Goal: Browse casually

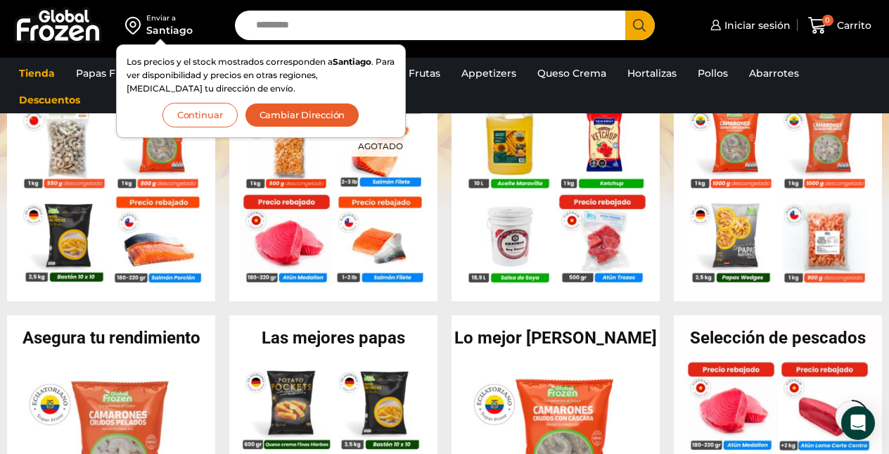
scroll to position [365, 0]
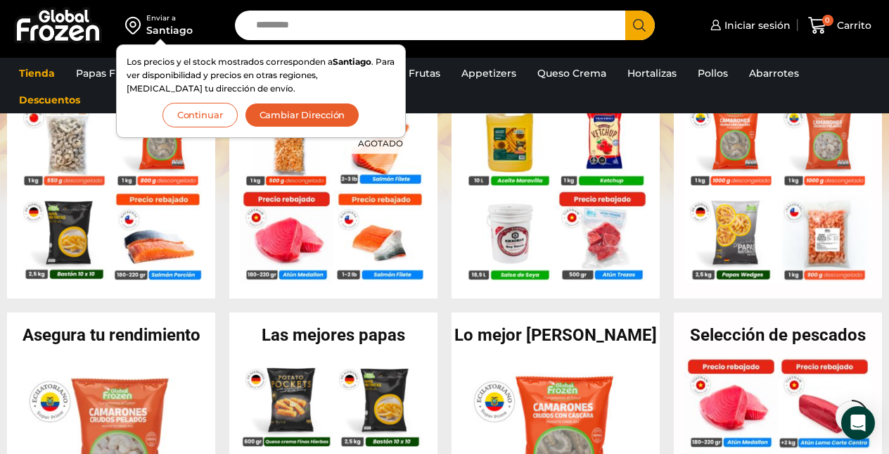
click at [210, 108] on button "Continuar" at bounding box center [200, 115] width 75 height 25
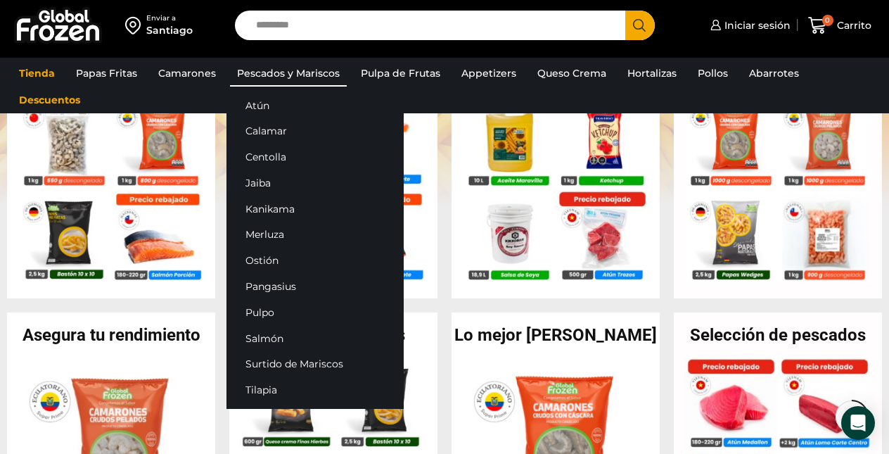
click at [277, 72] on link "Pescados y Mariscos" at bounding box center [288, 73] width 117 height 27
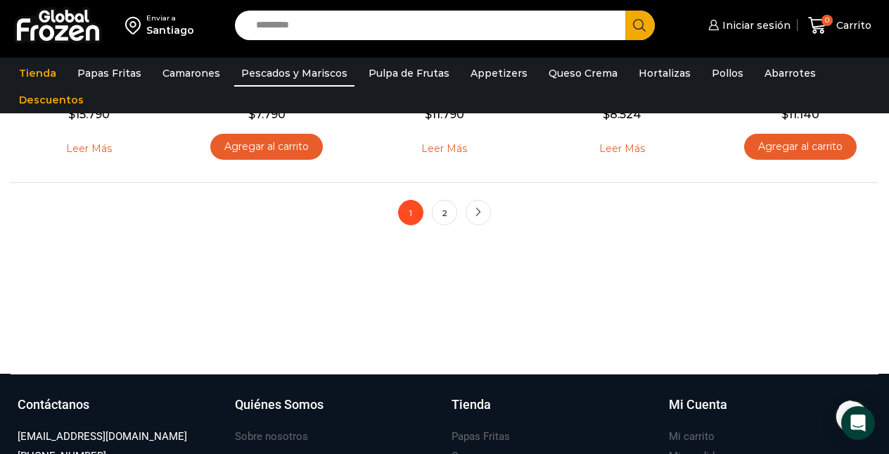
scroll to position [1158, 0]
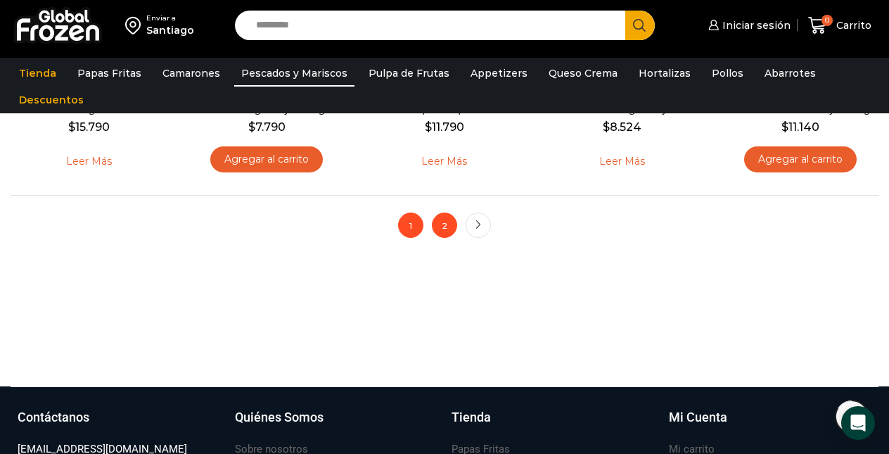
click at [448, 224] on link "2" at bounding box center [444, 225] width 25 height 25
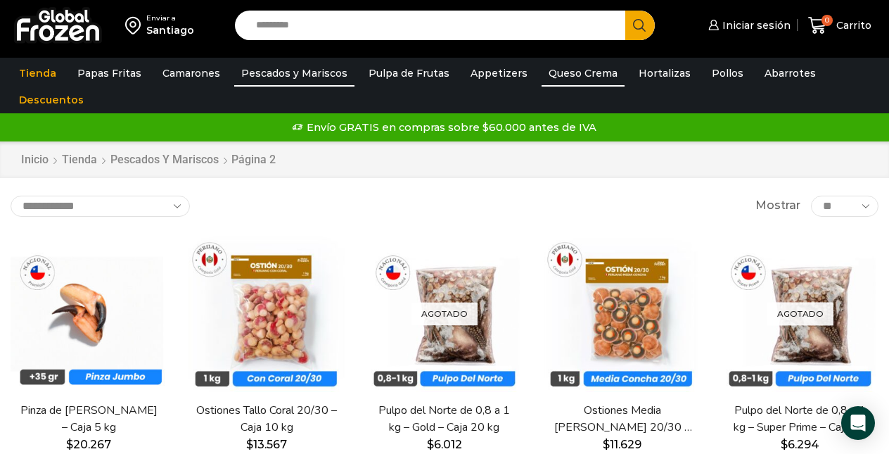
click at [547, 71] on link "Queso Crema" at bounding box center [583, 73] width 83 height 27
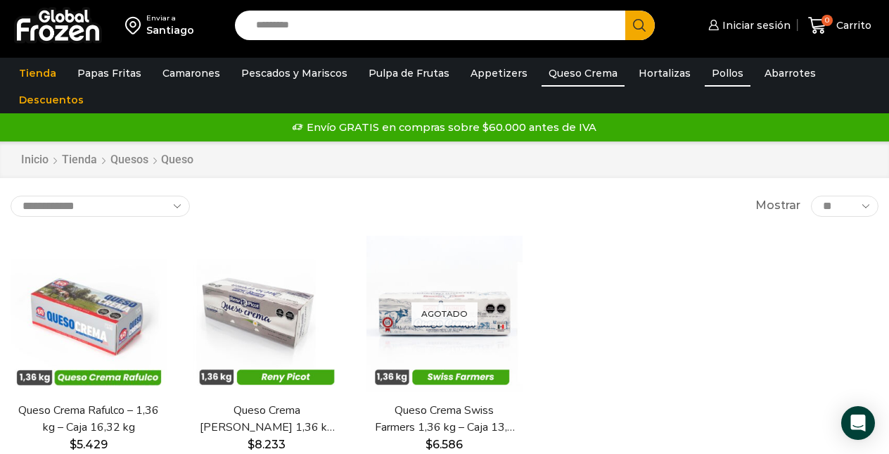
click at [705, 71] on link "Pollos" at bounding box center [728, 73] width 46 height 27
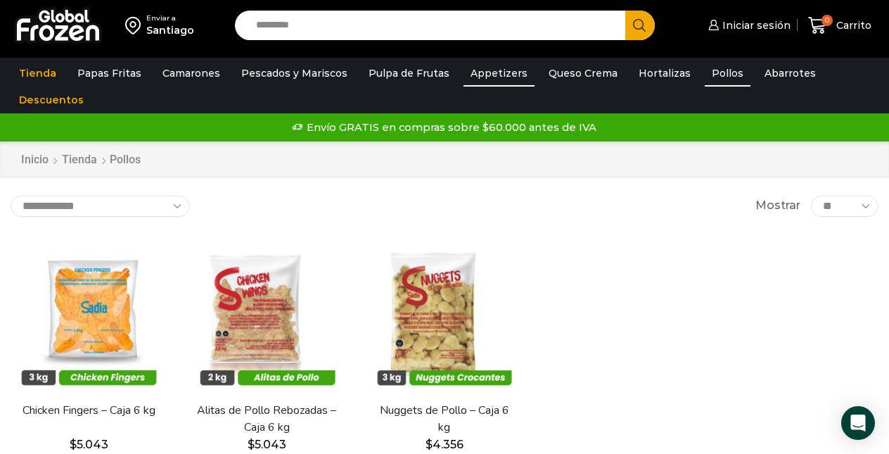
click at [487, 67] on link "Appetizers" at bounding box center [499, 73] width 71 height 27
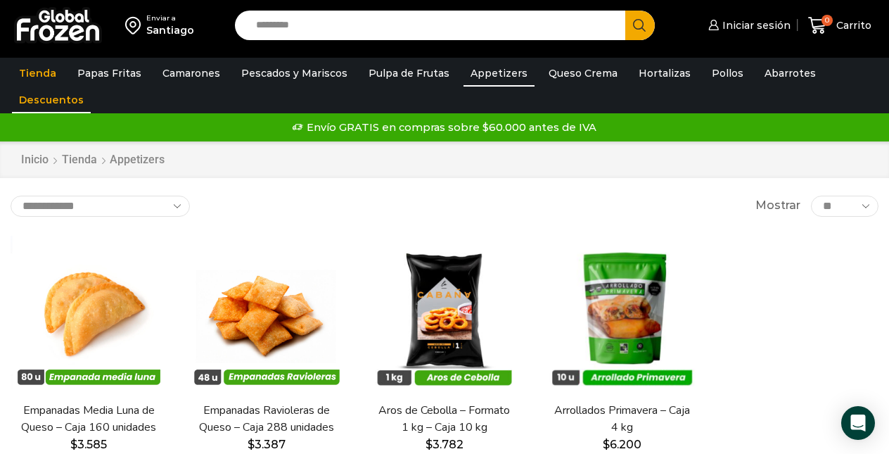
click at [53, 100] on link "Descuentos" at bounding box center [51, 100] width 79 height 27
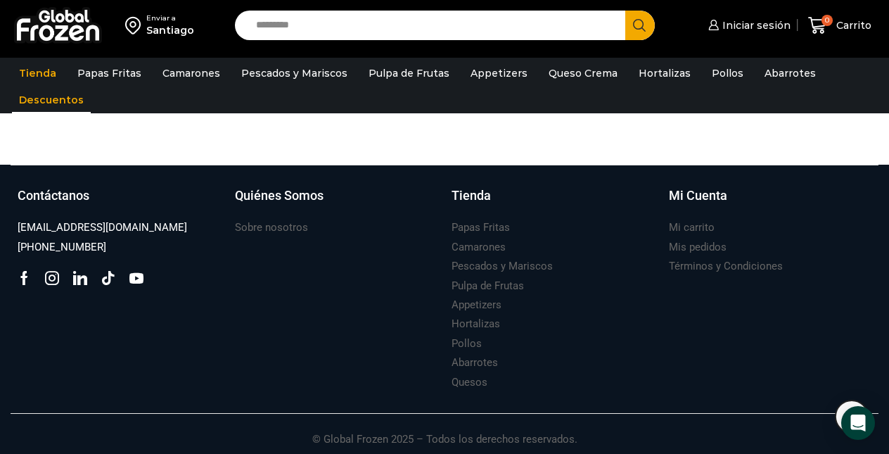
scroll to position [765, 0]
